Goal: Check status: Check status

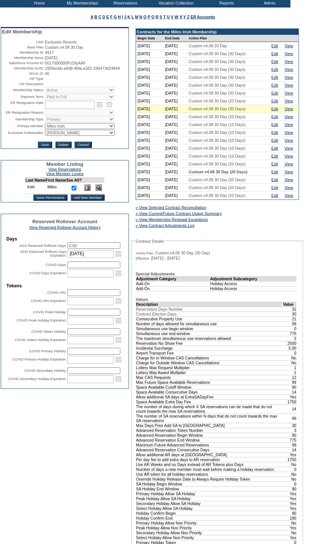
scroll to position [43, 0]
click at [288, 174] on link "View" at bounding box center [289, 171] width 9 height 4
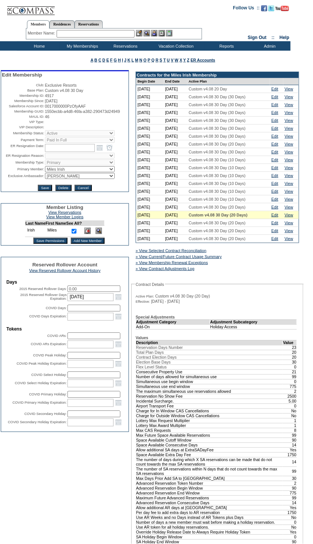
scroll to position [43, 0]
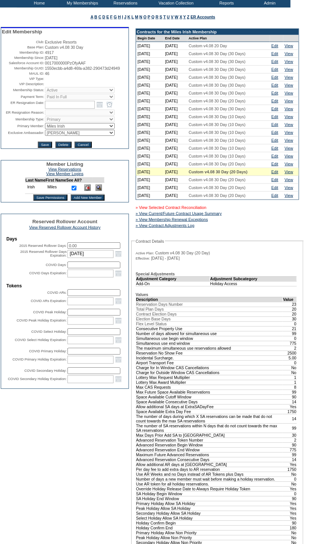
click at [198, 210] on link "» View Selected Contract Reconciliation" at bounding box center [171, 207] width 71 height 4
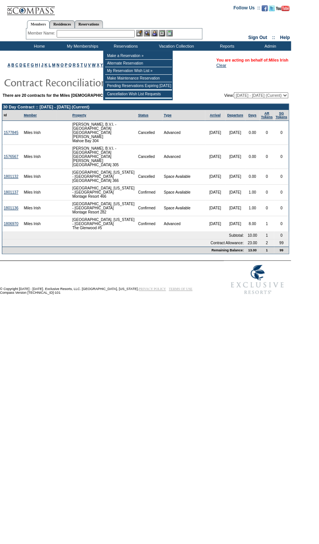
click at [278, 61] on link "Miles Irish" at bounding box center [277, 60] width 19 height 4
